Goal: Information Seeking & Learning: Find specific fact

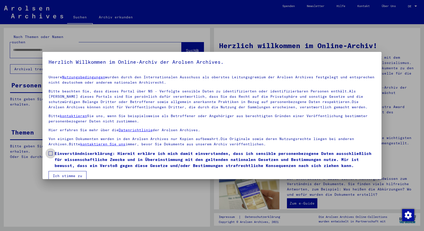
click at [51, 153] on span at bounding box center [51, 153] width 4 height 4
click at [61, 172] on button "Ich stimme zu" at bounding box center [68, 176] width 38 height 10
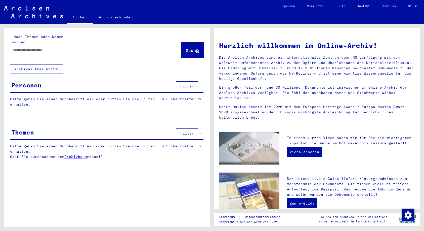
click at [36, 47] on input "text" at bounding box center [89, 49] width 153 height 5
type input "********"
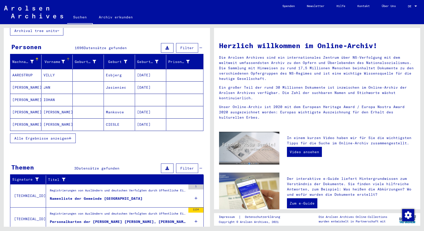
scroll to position [75, 0]
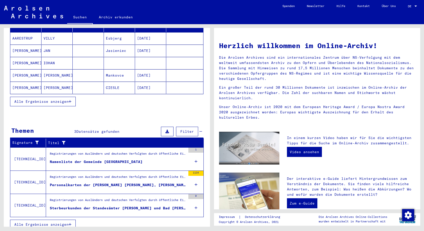
click at [100, 182] on div "Personalkarten der [PERSON_NAME] [PERSON_NAME], [PERSON_NAME]" at bounding box center [118, 184] width 136 height 5
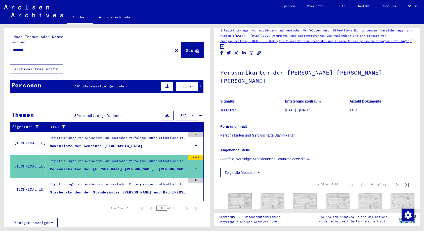
scroll to position [10, 0]
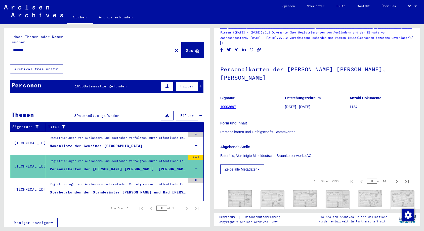
click at [148, 135] on div "Registrierungen von Ausländern und deutschen Verfolgten durch öffentliche Einri…" at bounding box center [118, 138] width 136 height 7
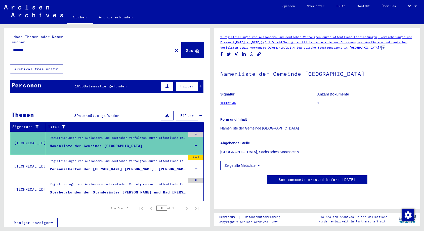
scroll to position [157, 0]
click at [146, 166] on div "Personalkarten der [PERSON_NAME] [PERSON_NAME], [PERSON_NAME]" at bounding box center [118, 168] width 136 height 5
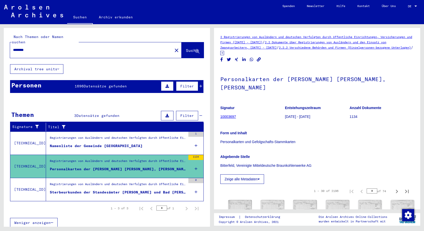
scroll to position [123, 0]
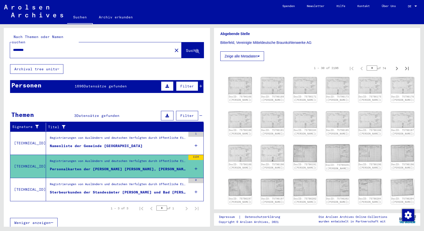
click at [328, 152] on img at bounding box center [337, 153] width 25 height 18
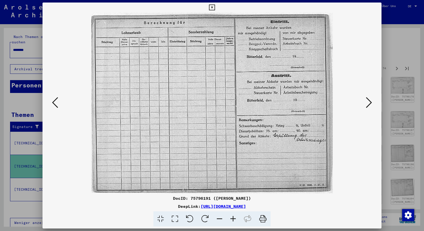
click at [368, 105] on icon at bounding box center [369, 102] width 6 height 12
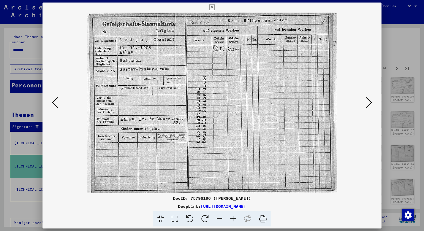
click at [215, 8] on icon at bounding box center [212, 8] width 6 height 6
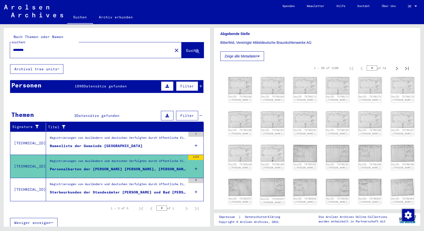
click at [272, 192] on img at bounding box center [272, 187] width 25 height 18
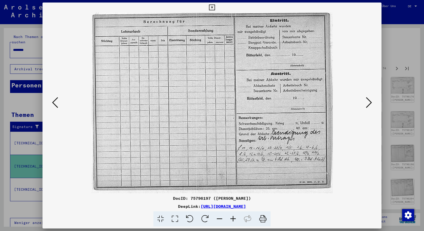
click at [370, 105] on icon at bounding box center [369, 102] width 6 height 12
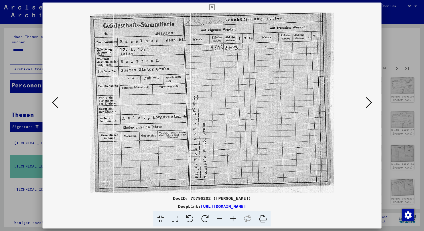
click at [370, 105] on icon at bounding box center [369, 102] width 6 height 12
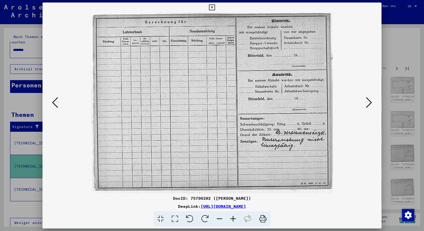
click at [371, 104] on icon at bounding box center [369, 102] width 6 height 12
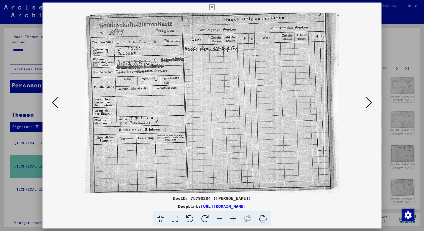
click at [215, 8] on icon at bounding box center [212, 8] width 6 height 6
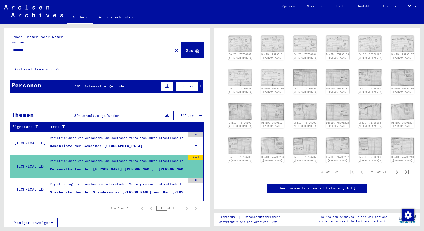
scroll to position [272, 0]
click at [396, 170] on icon "Next page" at bounding box center [397, 172] width 2 height 4
type input "*"
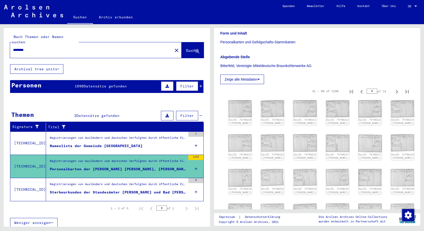
scroll to position [74, 0]
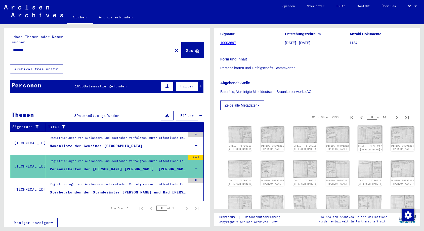
click at [364, 144] on div "DocID: 75796212 ([PERSON_NAME])" at bounding box center [370, 147] width 24 height 7
click at [392, 126] on img at bounding box center [402, 135] width 25 height 18
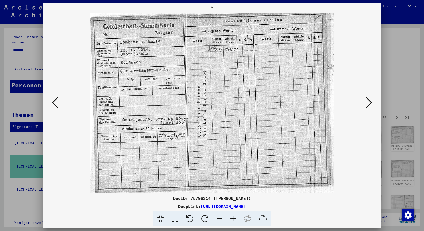
click at [369, 103] on icon at bounding box center [369, 102] width 6 height 12
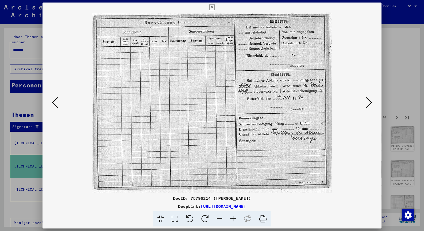
click at [369, 101] on icon at bounding box center [369, 102] width 6 height 12
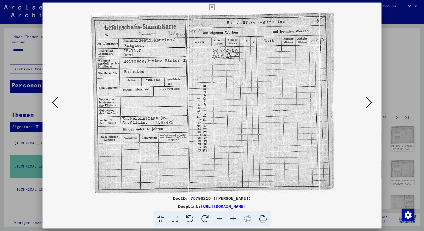
click at [371, 100] on icon at bounding box center [369, 102] width 6 height 12
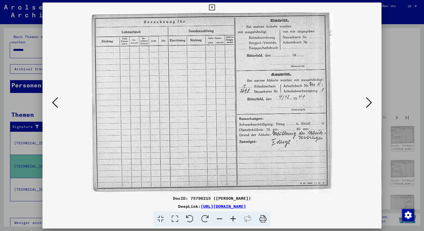
click at [371, 100] on icon at bounding box center [369, 102] width 6 height 12
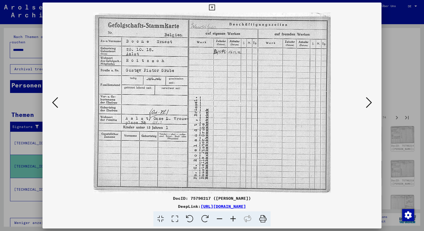
click at [215, 8] on icon at bounding box center [212, 8] width 6 height 6
